Goal: Task Accomplishment & Management: Complete application form

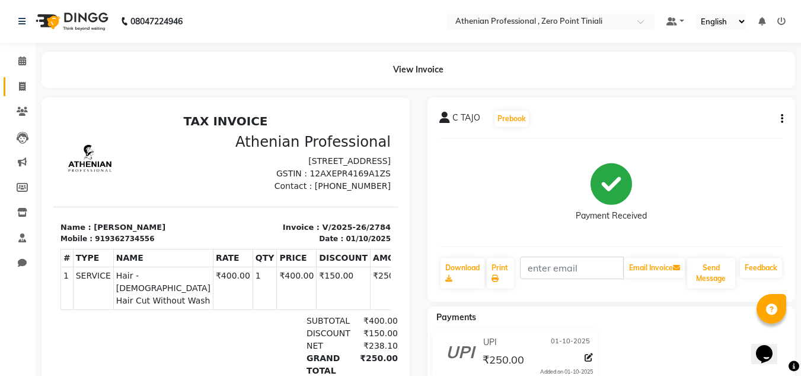
click at [26, 88] on span at bounding box center [22, 87] width 21 height 14
select select "service"
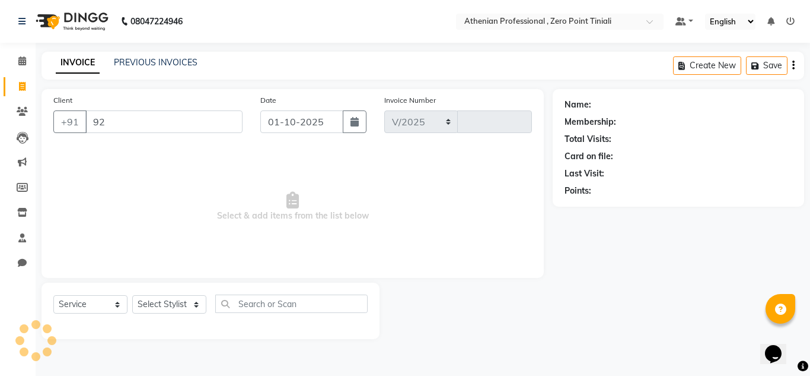
type input "923"
select select "8300"
type input "2793"
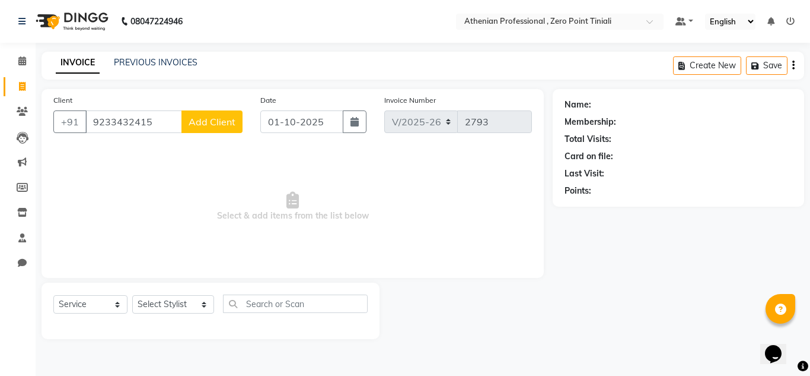
type input "9233432415"
click at [207, 128] on button "Add Client" at bounding box center [212, 121] width 61 height 23
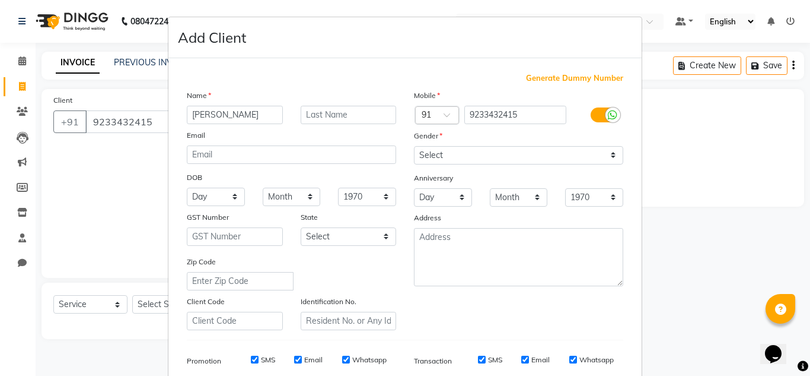
type input "[PERSON_NAME]"
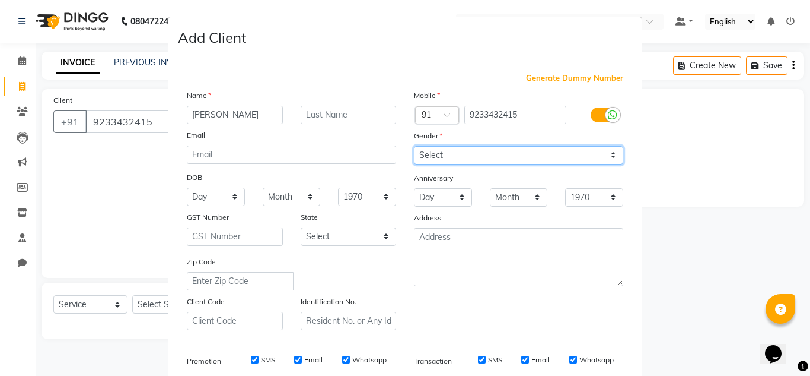
click at [428, 152] on select "Select [DEMOGRAPHIC_DATA] [DEMOGRAPHIC_DATA] Other Prefer Not To Say" at bounding box center [518, 155] width 209 height 18
select select "[DEMOGRAPHIC_DATA]"
click at [414, 146] on select "Select [DEMOGRAPHIC_DATA] [DEMOGRAPHIC_DATA] Other Prefer Not To Say" at bounding box center [518, 155] width 209 height 18
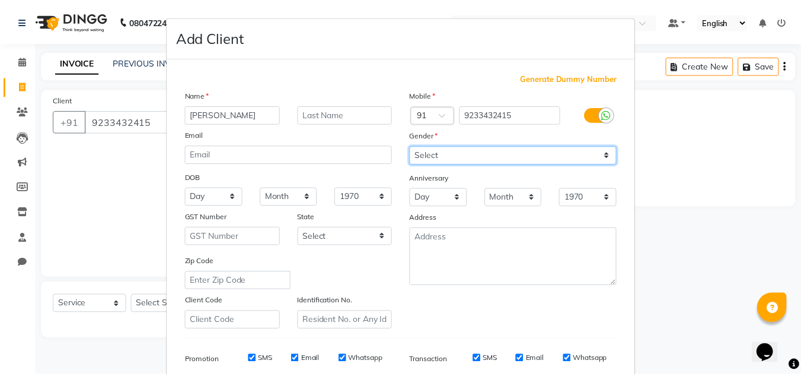
scroll to position [172, 0]
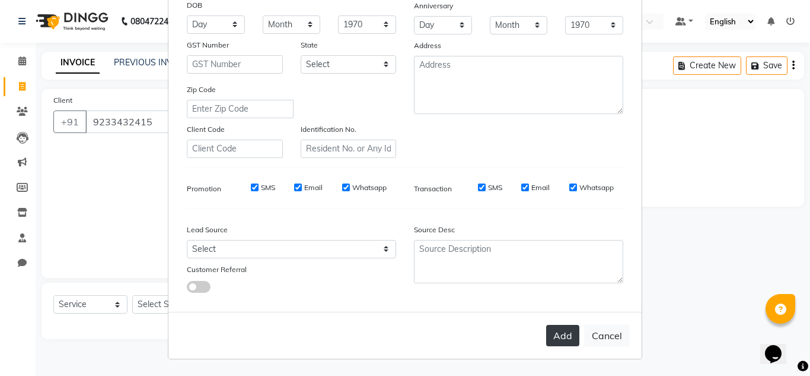
click at [558, 343] on button "Add" at bounding box center [562, 334] width 33 height 21
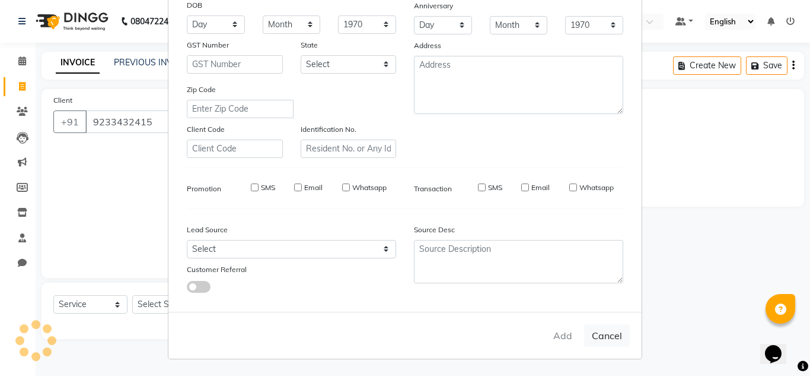
select select
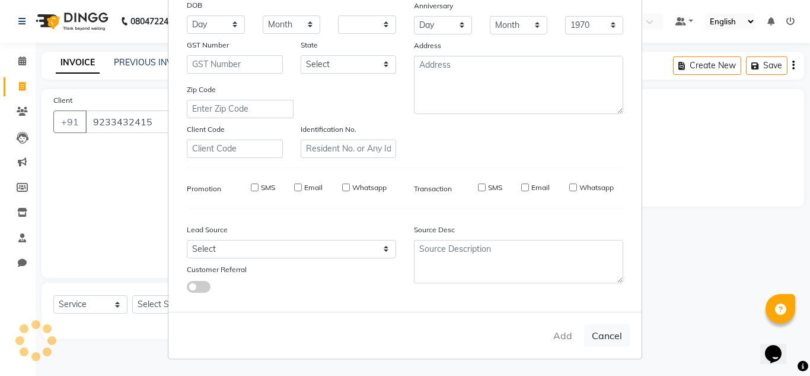
select select
checkbox input "false"
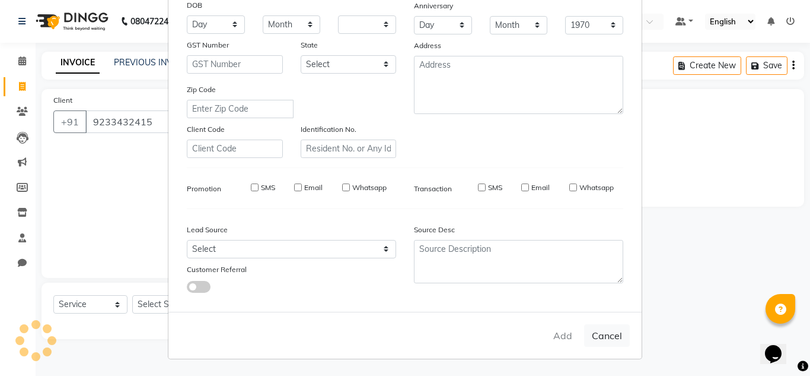
checkbox input "false"
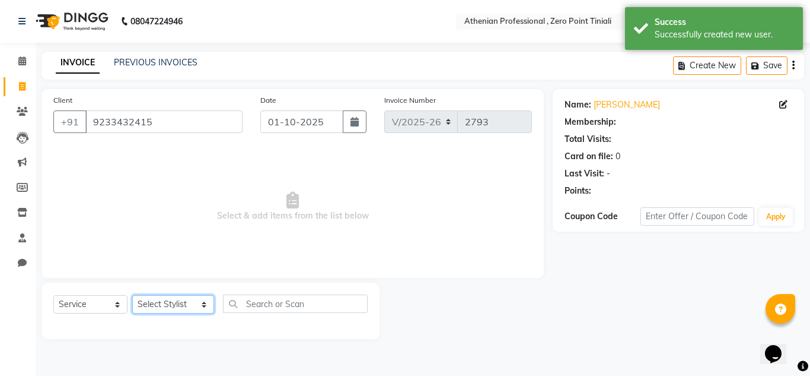
select select "1: Object"
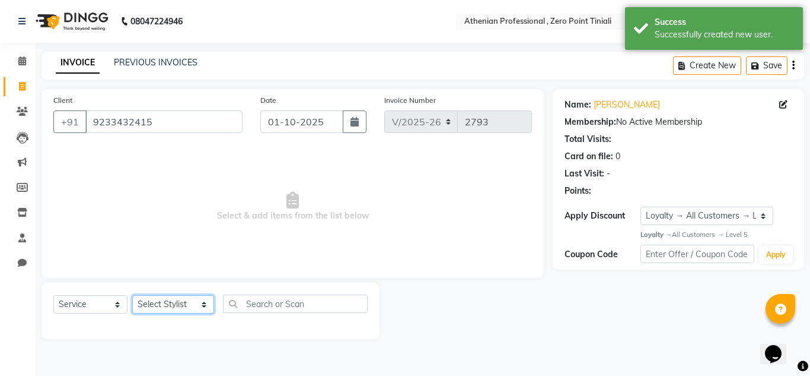
click at [152, 304] on select "Select Stylist [PERSON_NAME][MEDICAL_DATA] Admin [PERSON_NAME] BIHAM LINDUM NEM…" at bounding box center [173, 304] width 82 height 18
select select "80200"
click at [132, 295] on select "Select Stylist [PERSON_NAME][MEDICAL_DATA] Admin [PERSON_NAME] BIHAM LINDUM NEM…" at bounding box center [173, 304] width 82 height 18
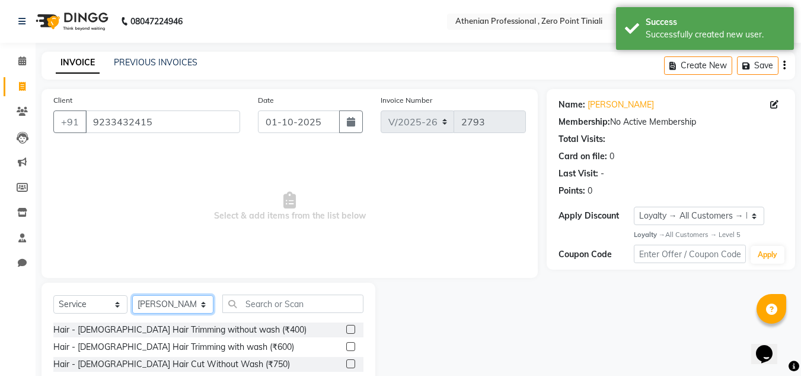
scroll to position [100, 0]
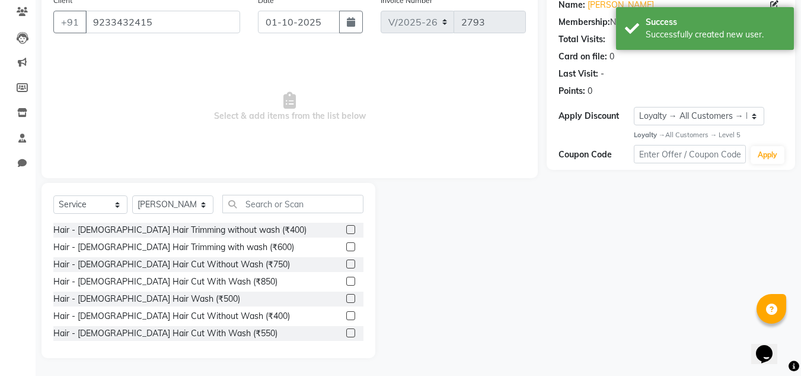
click at [346, 267] on label at bounding box center [350, 263] width 9 height 9
click at [346, 267] on input "checkbox" at bounding box center [350, 264] width 8 height 8
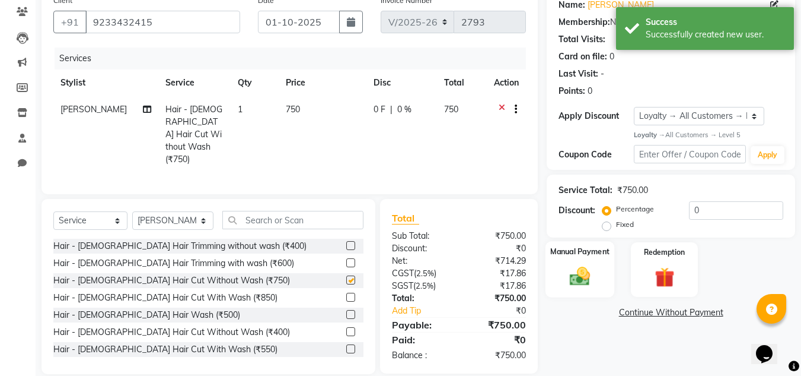
checkbox input "false"
click at [572, 272] on img at bounding box center [580, 277] width 33 height 24
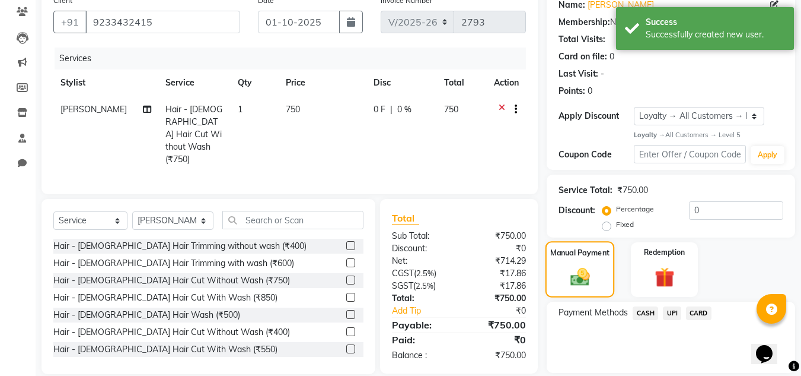
scroll to position [139, 0]
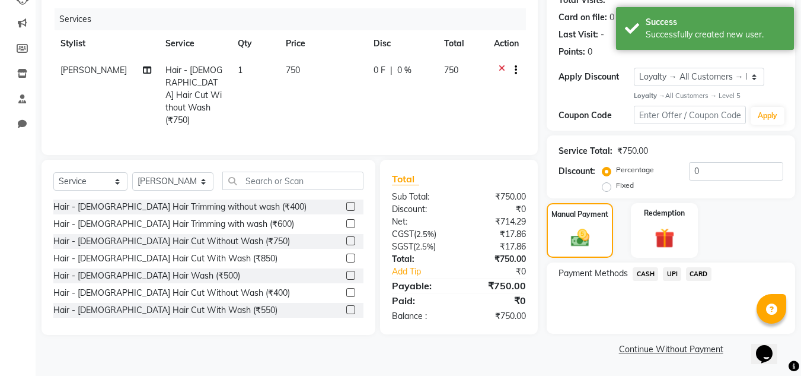
click at [674, 275] on span "UPI" at bounding box center [672, 274] width 18 height 14
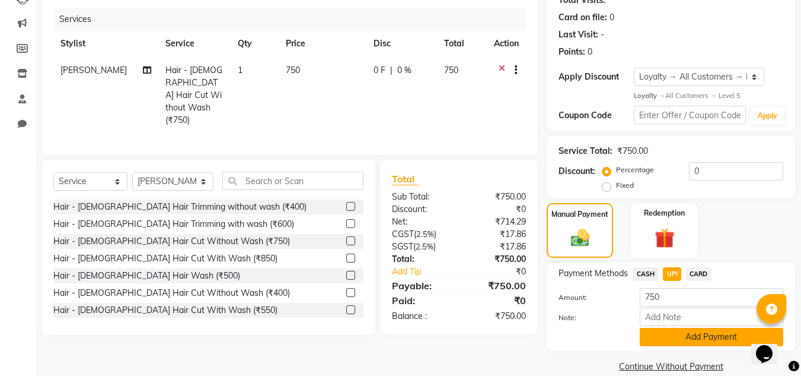
click at [665, 335] on button "Add Payment" at bounding box center [712, 336] width 144 height 18
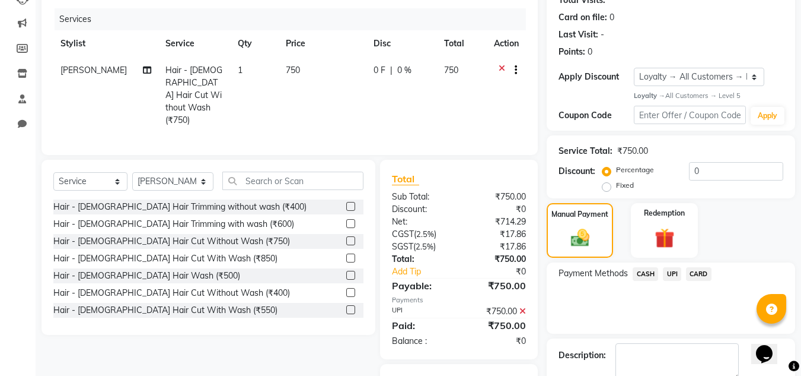
scroll to position [206, 0]
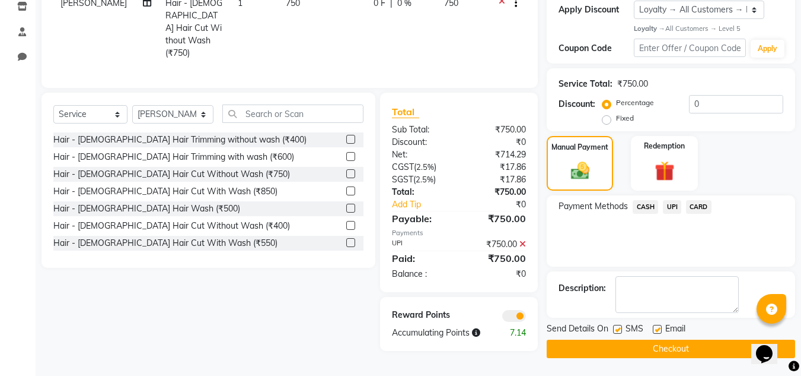
click at [647, 343] on button "Checkout" at bounding box center [671, 348] width 249 height 18
